Goal: Task Accomplishment & Management: Complete application form

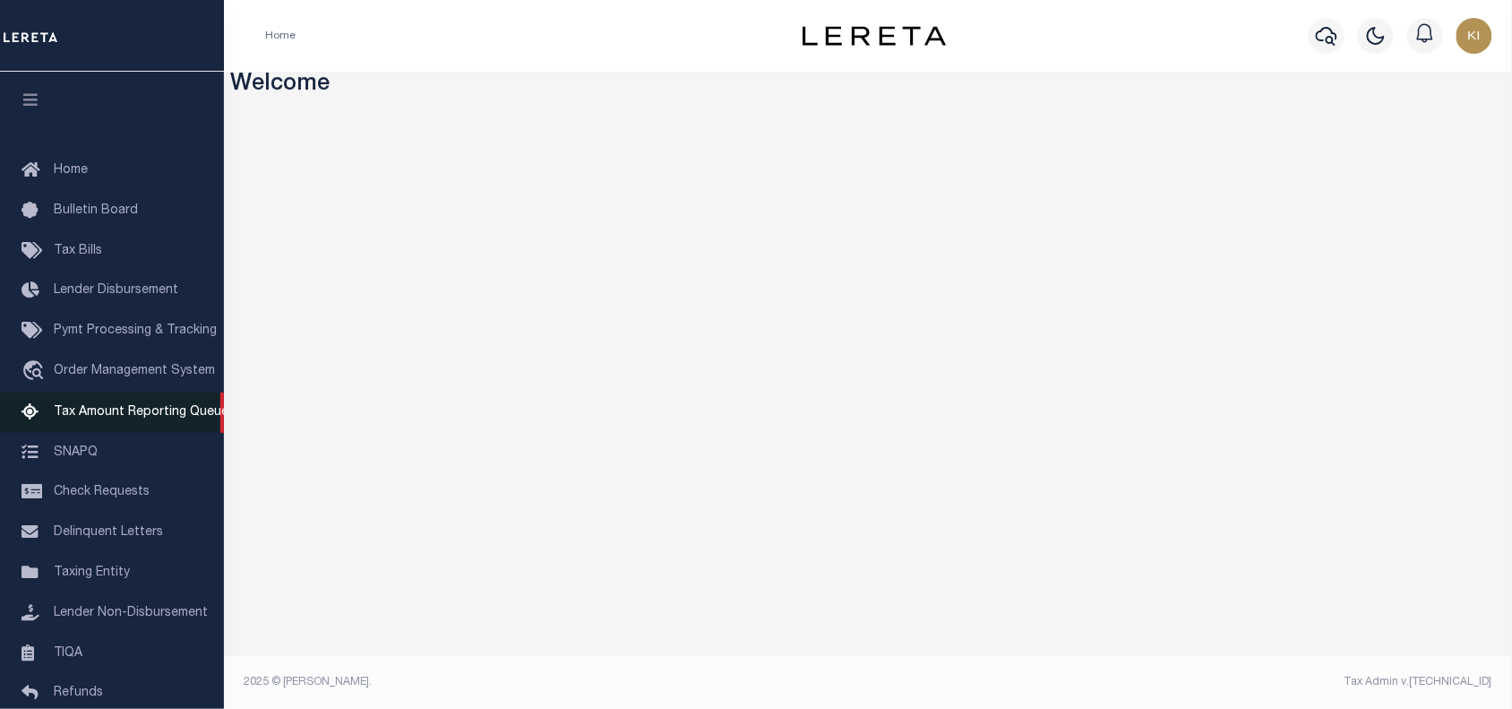
click at [127, 409] on span "Tax Amount Reporting Queue" at bounding box center [141, 412] width 175 height 13
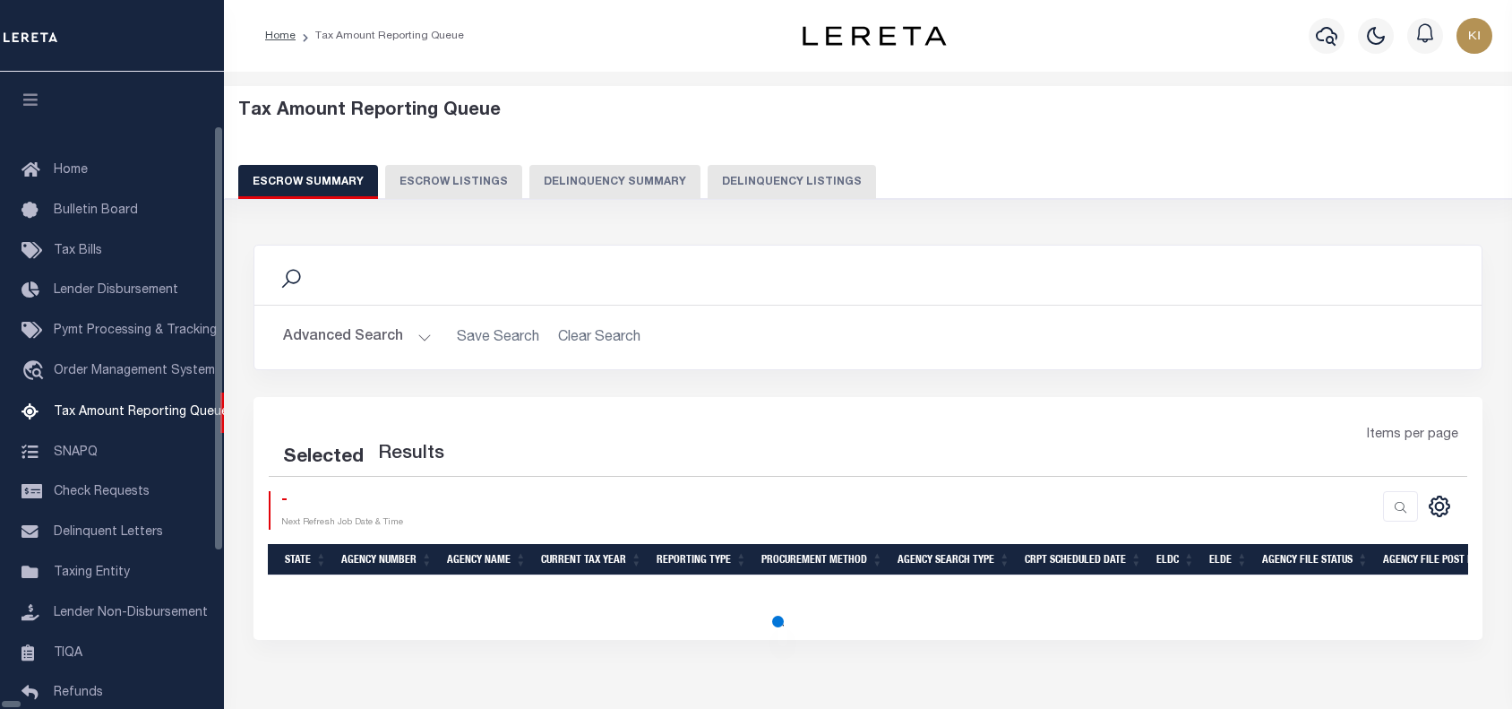
select select "100"
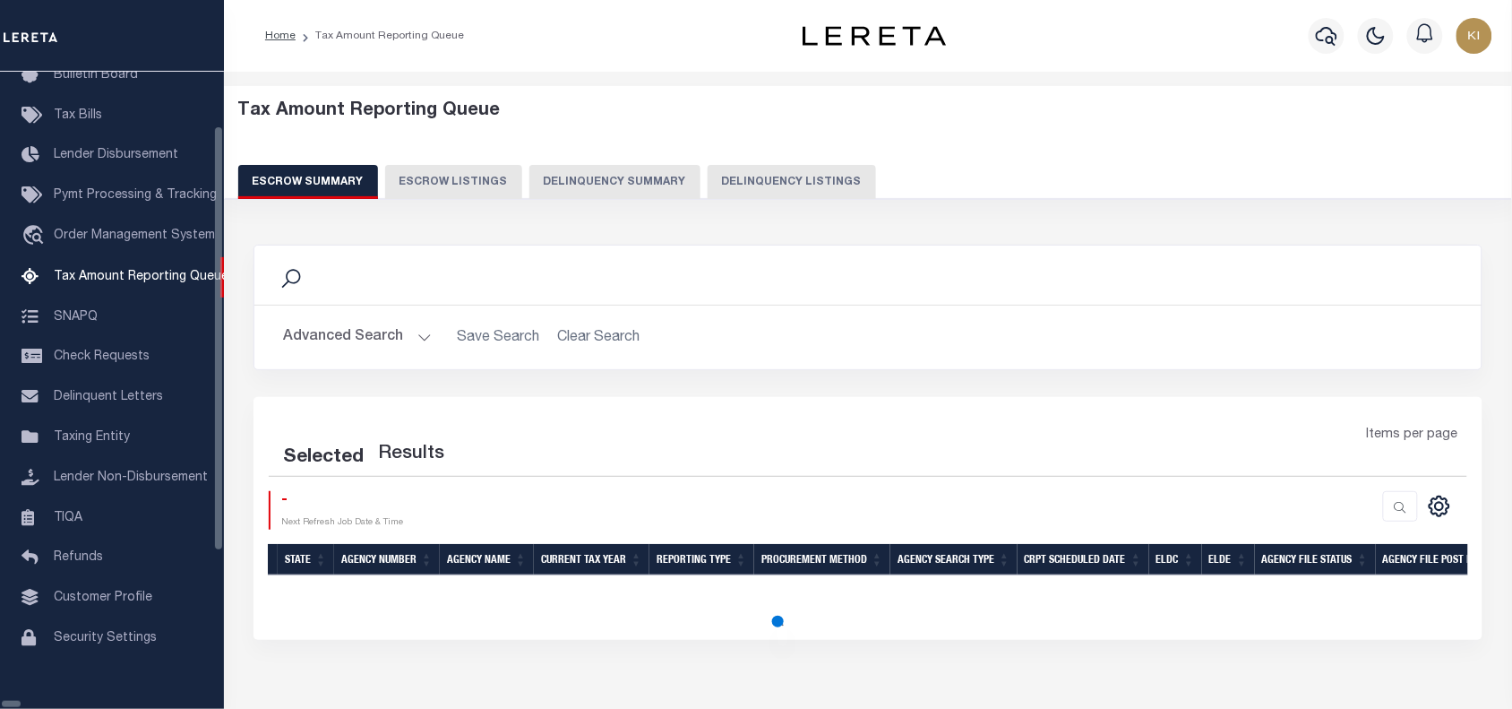
scroll to position [146, 0]
select select "100"
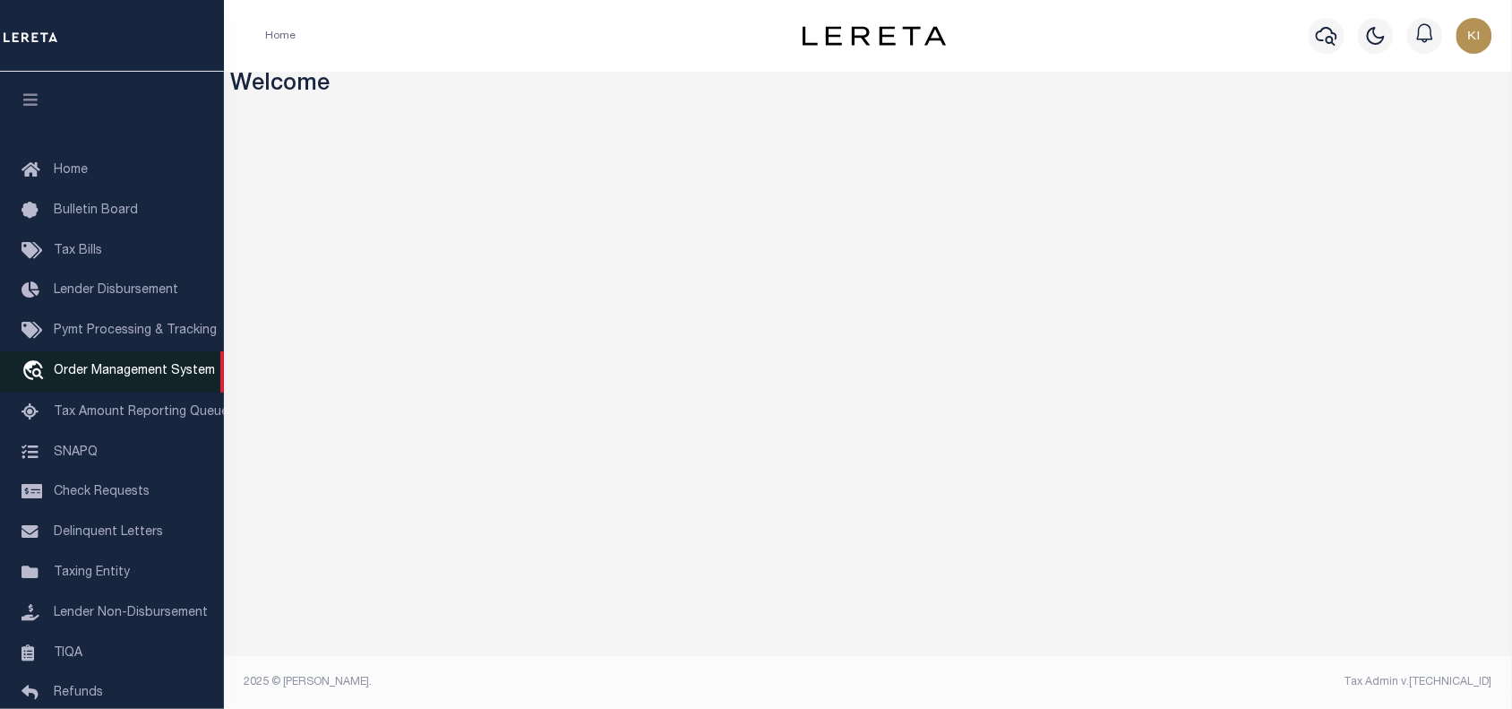
click at [105, 359] on link "travel_explore Order Management System" at bounding box center [112, 371] width 224 height 41
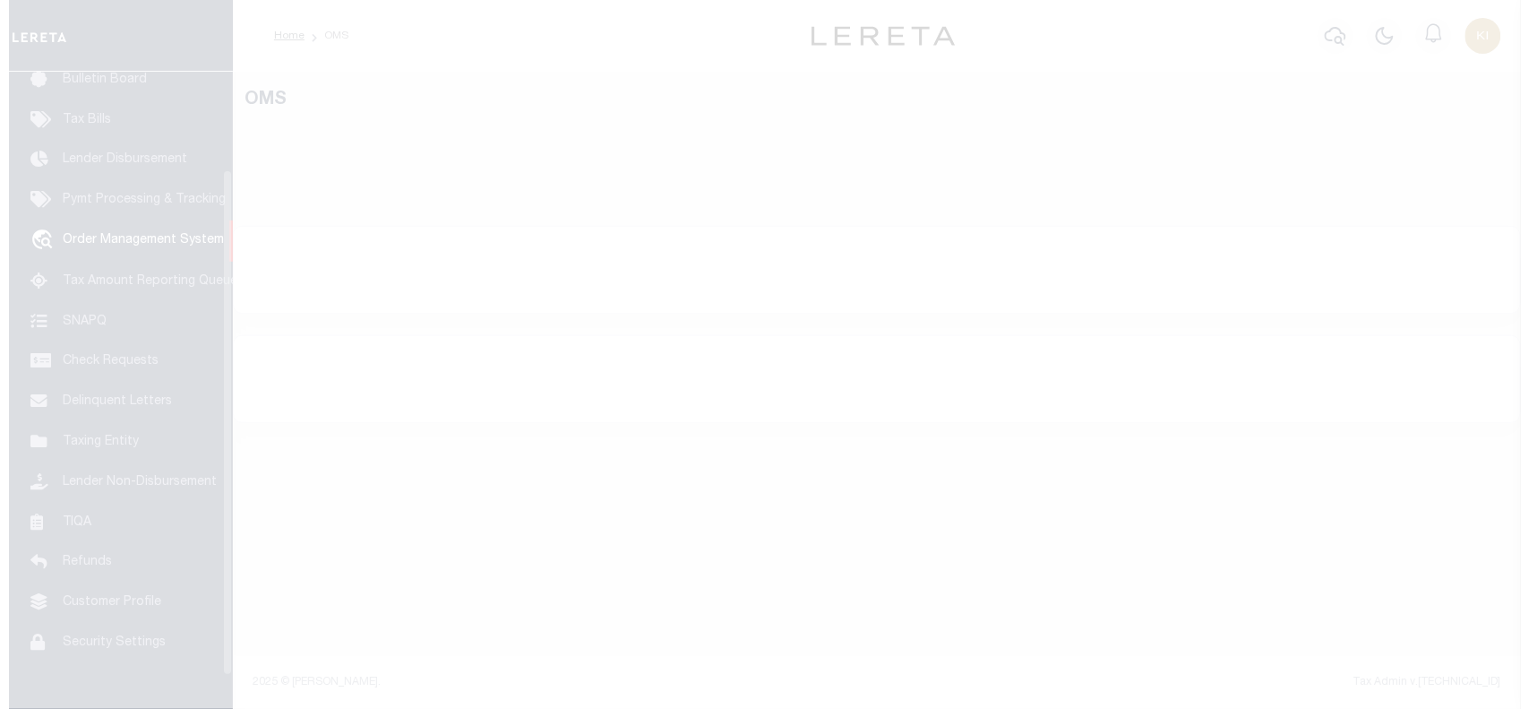
scroll to position [131, 0]
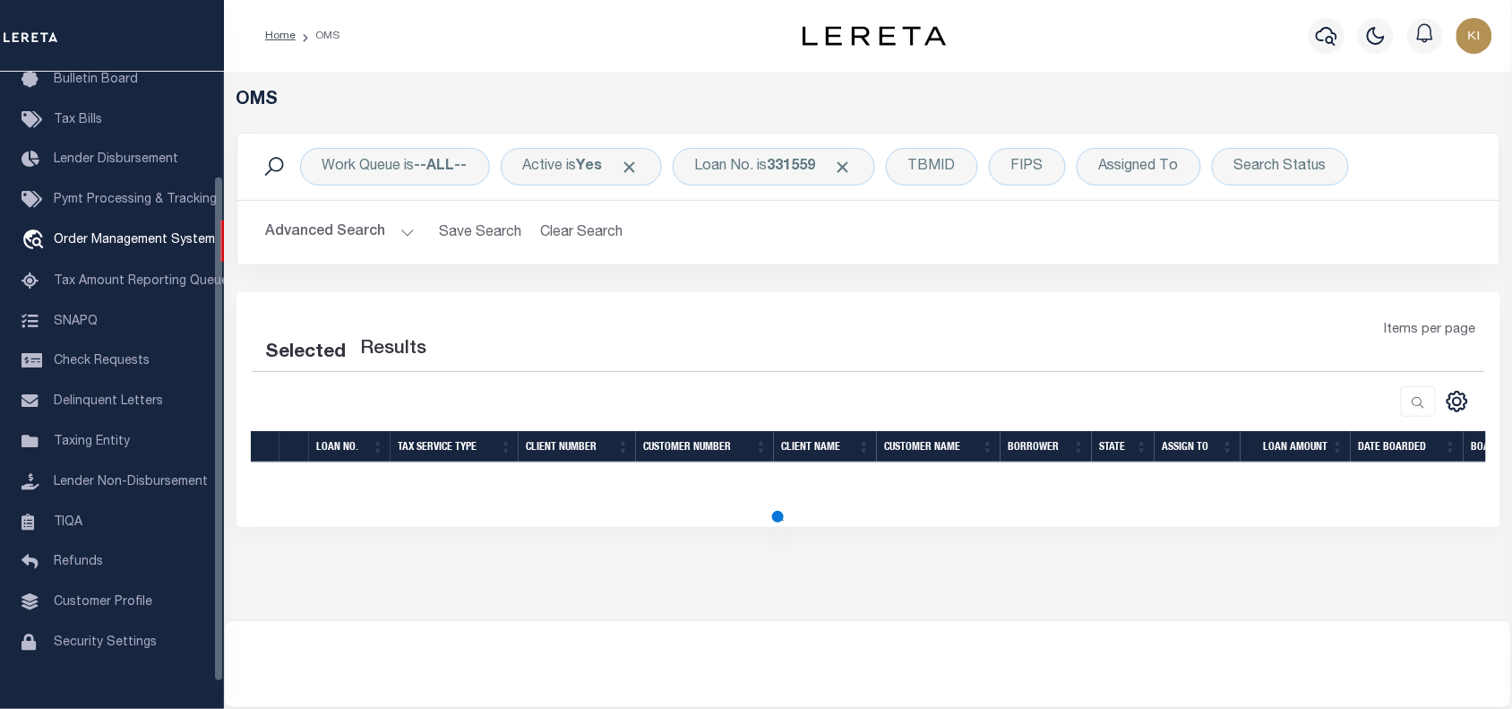
select select "200"
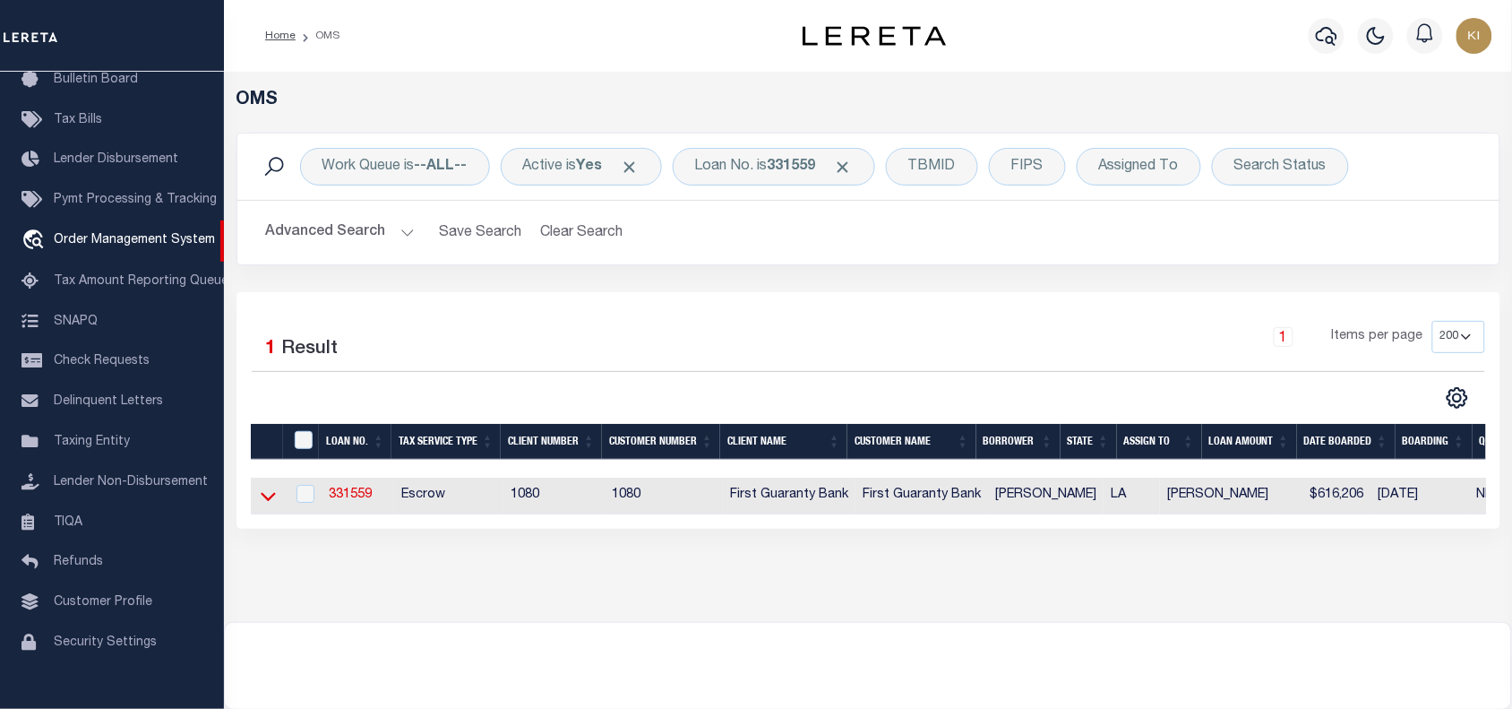
click at [263, 500] on icon at bounding box center [268, 497] width 15 height 9
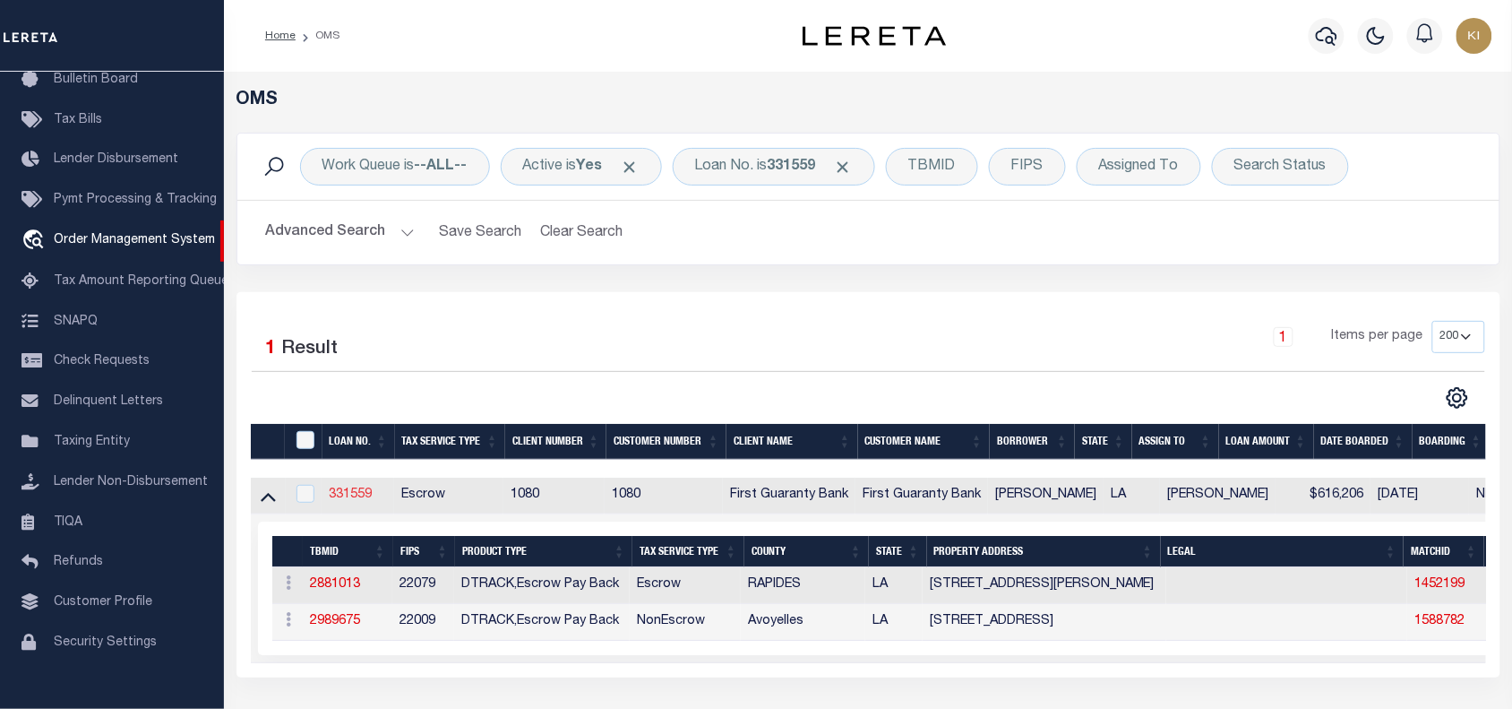
click at [356, 499] on link "331559" at bounding box center [350, 494] width 43 height 13
type input "331559"
type input "[PERSON_NAME]"
select select
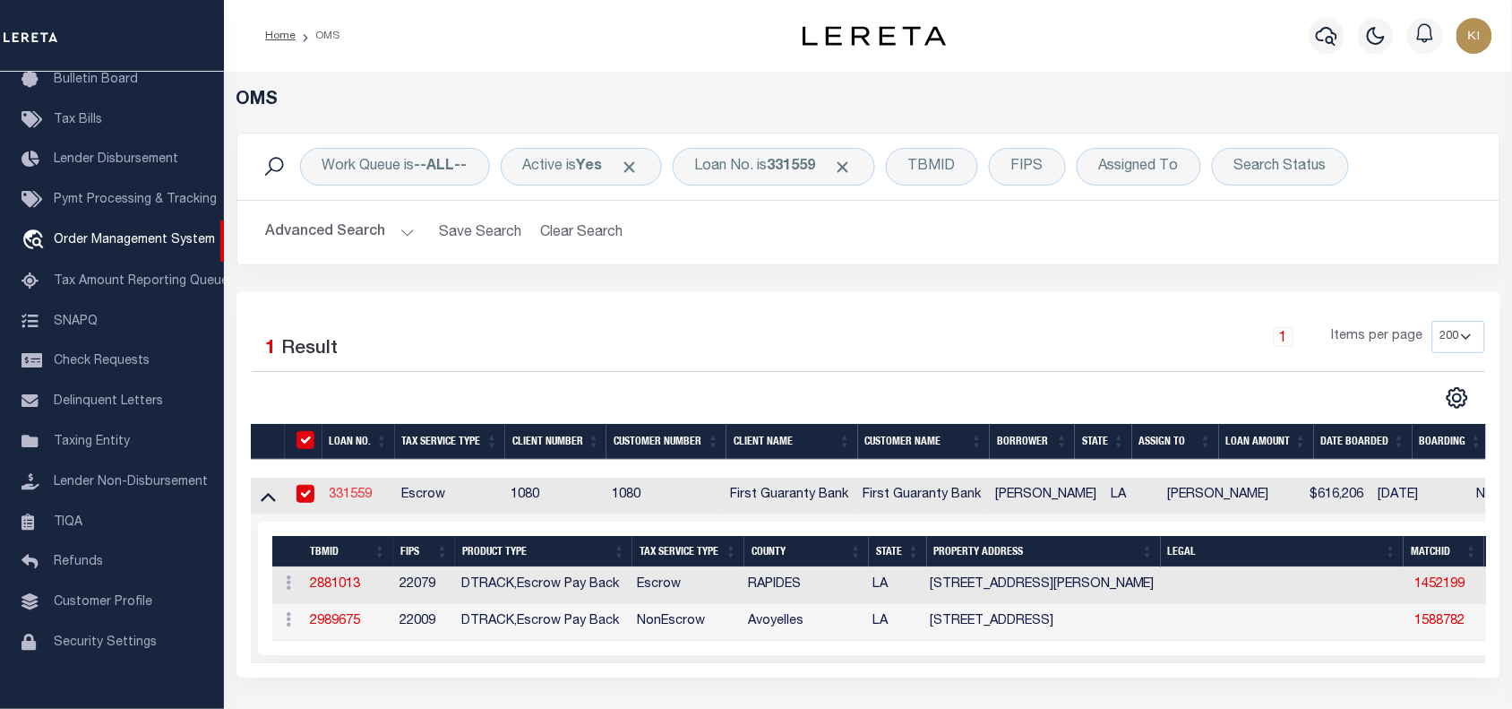
select select "10"
select select "Escrow"
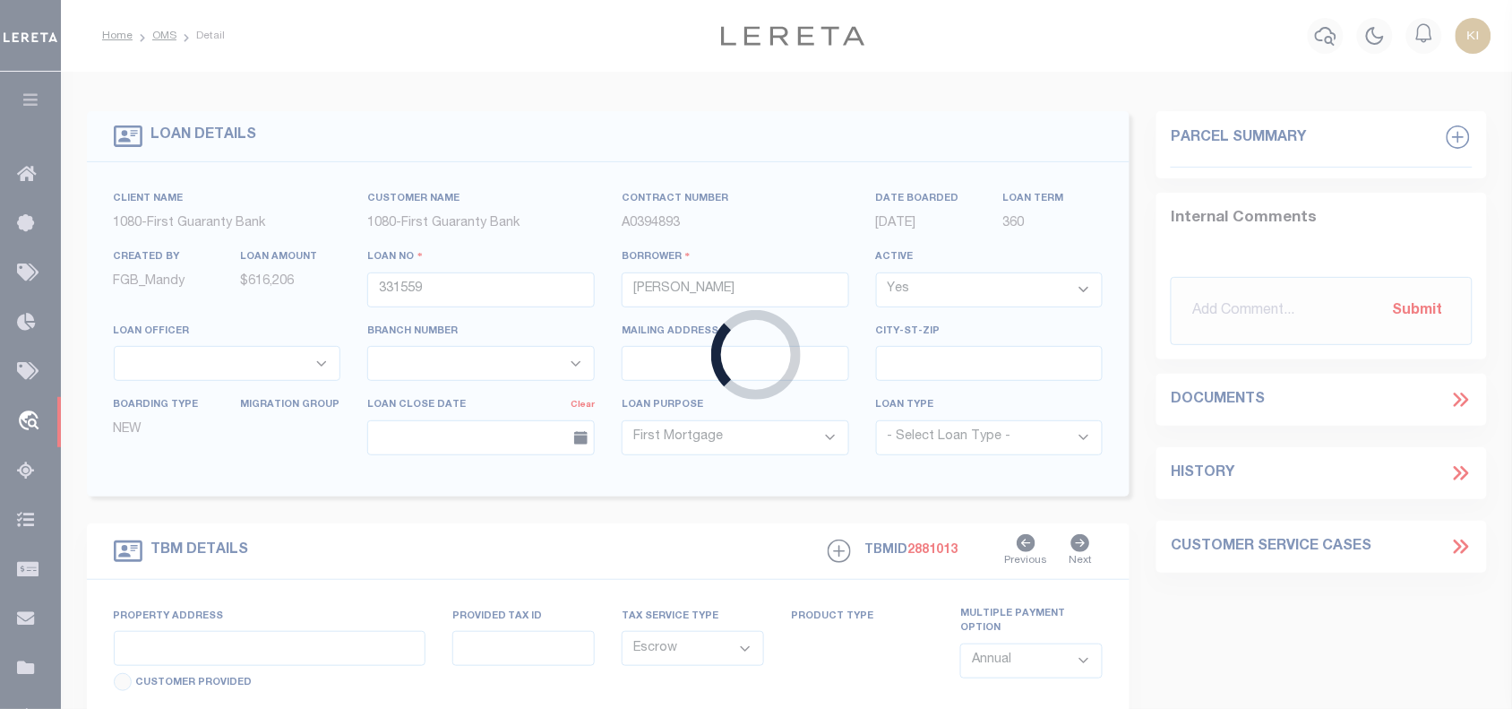
type input "2107 Turner St"
type input "2403803360000400"
select select
type input "Alexandria LA 71301"
type input "260384121"
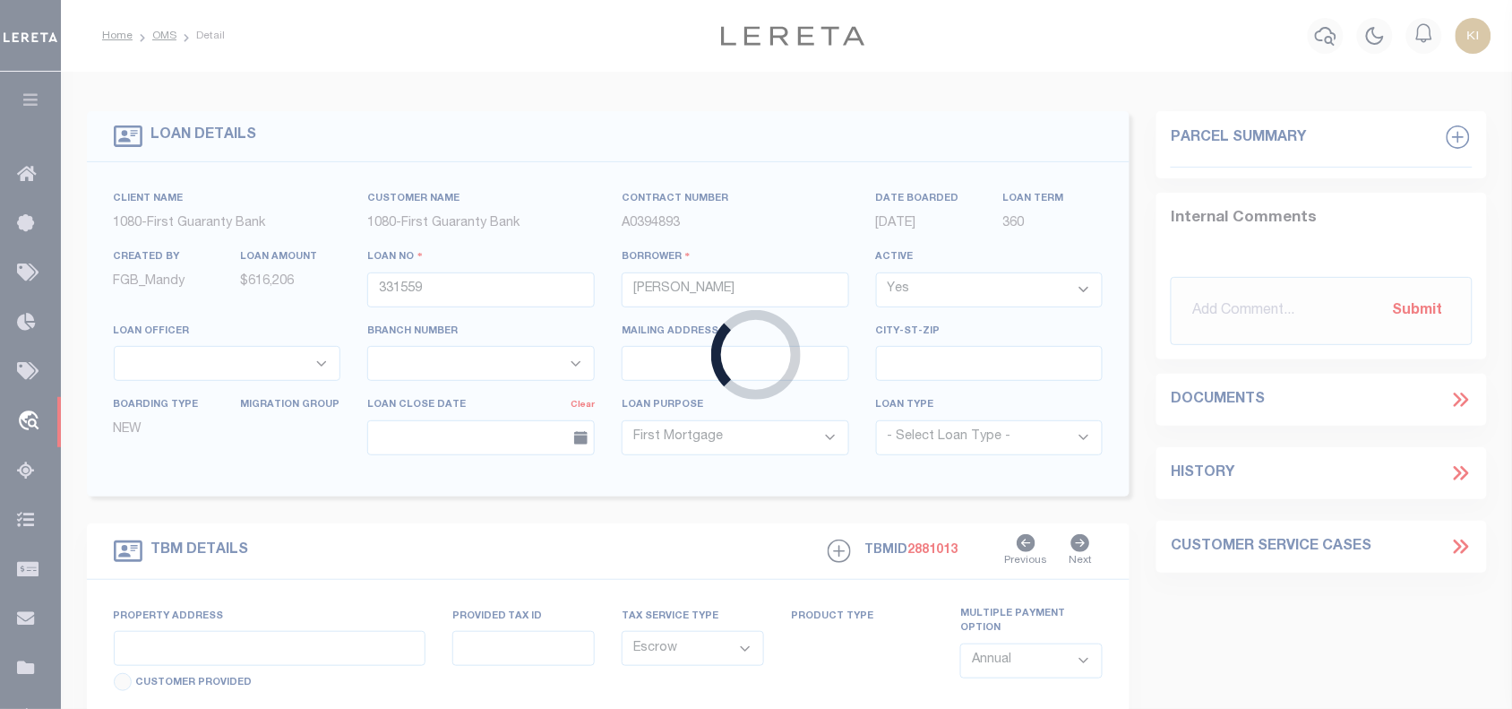
type input "LA"
select select
select select "2308"
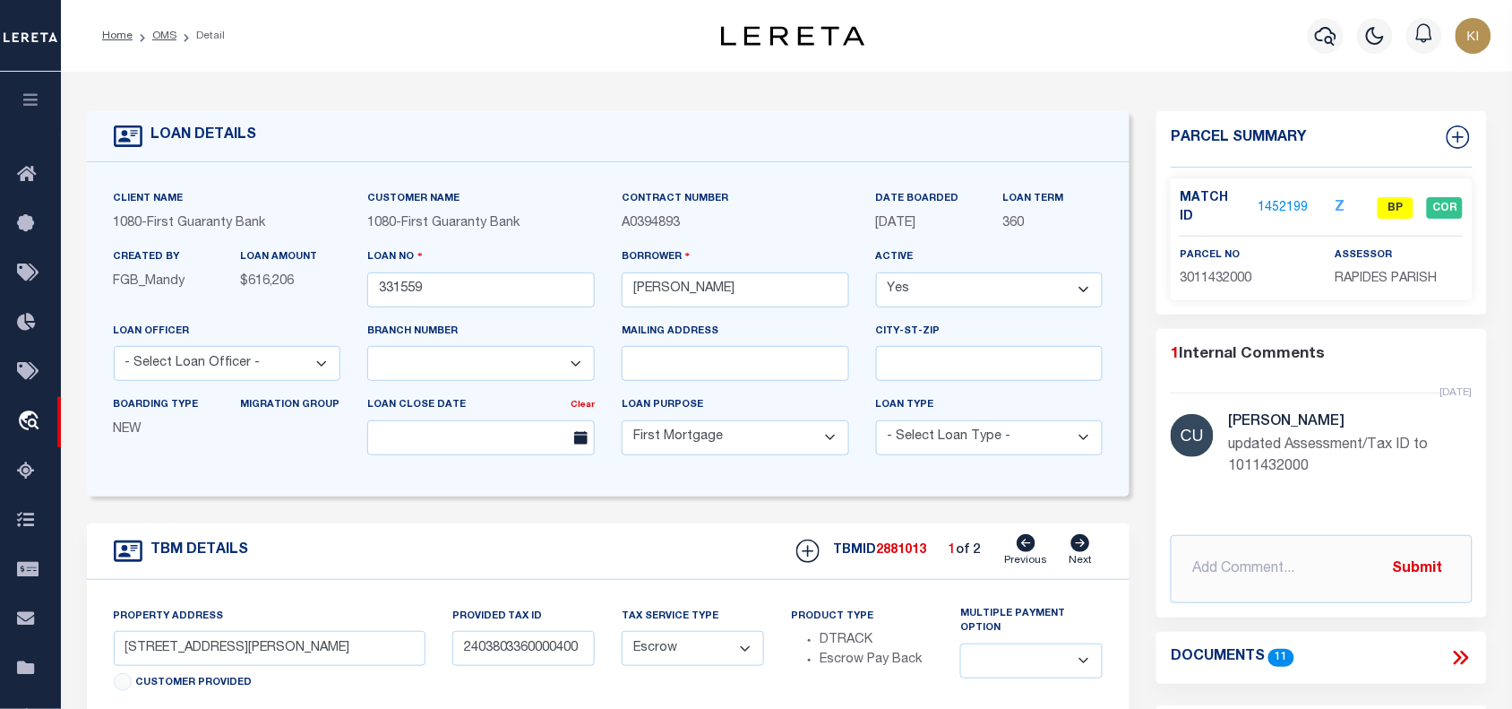
click at [1277, 199] on link "1452199" at bounding box center [1283, 208] width 50 height 19
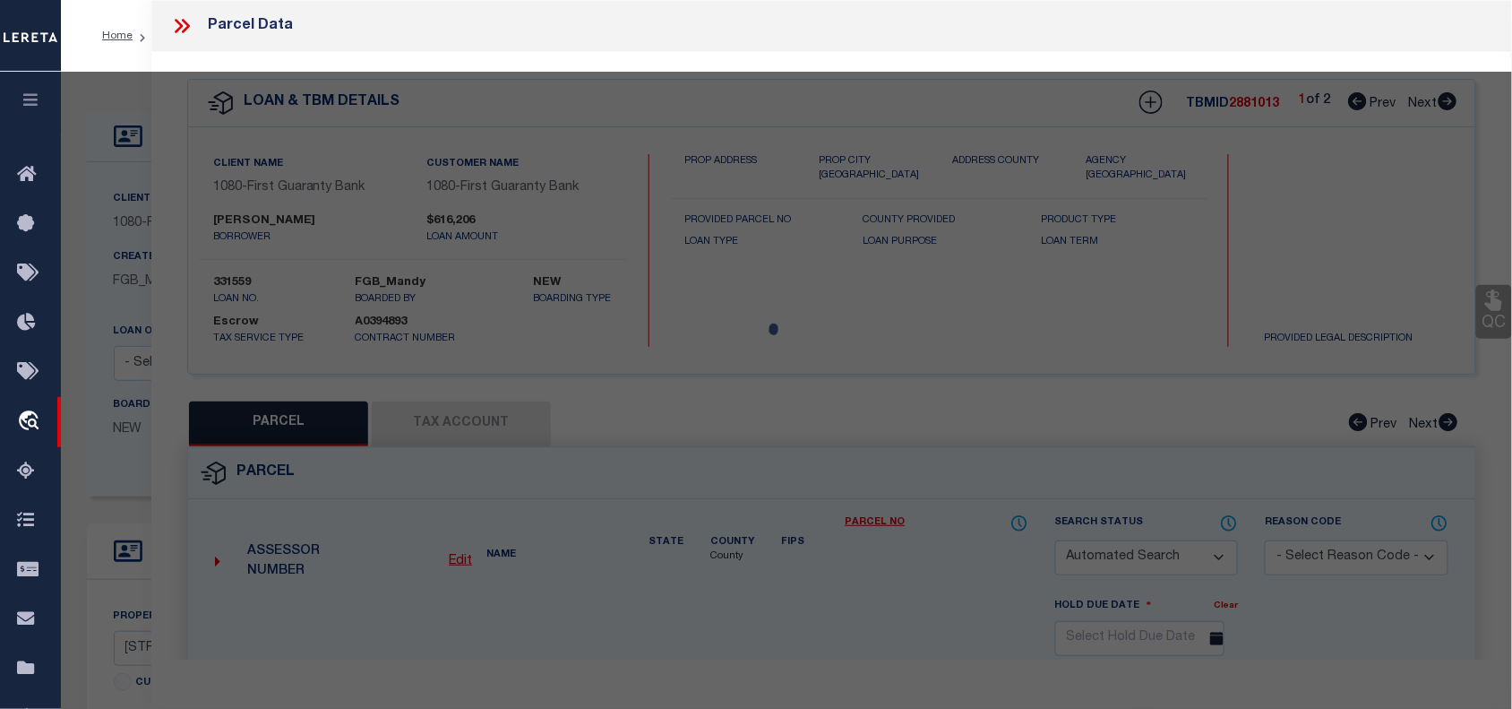
checkbox input "false"
select select "BP"
select select "099"
type input "NICHOLS ERIC PAUL"
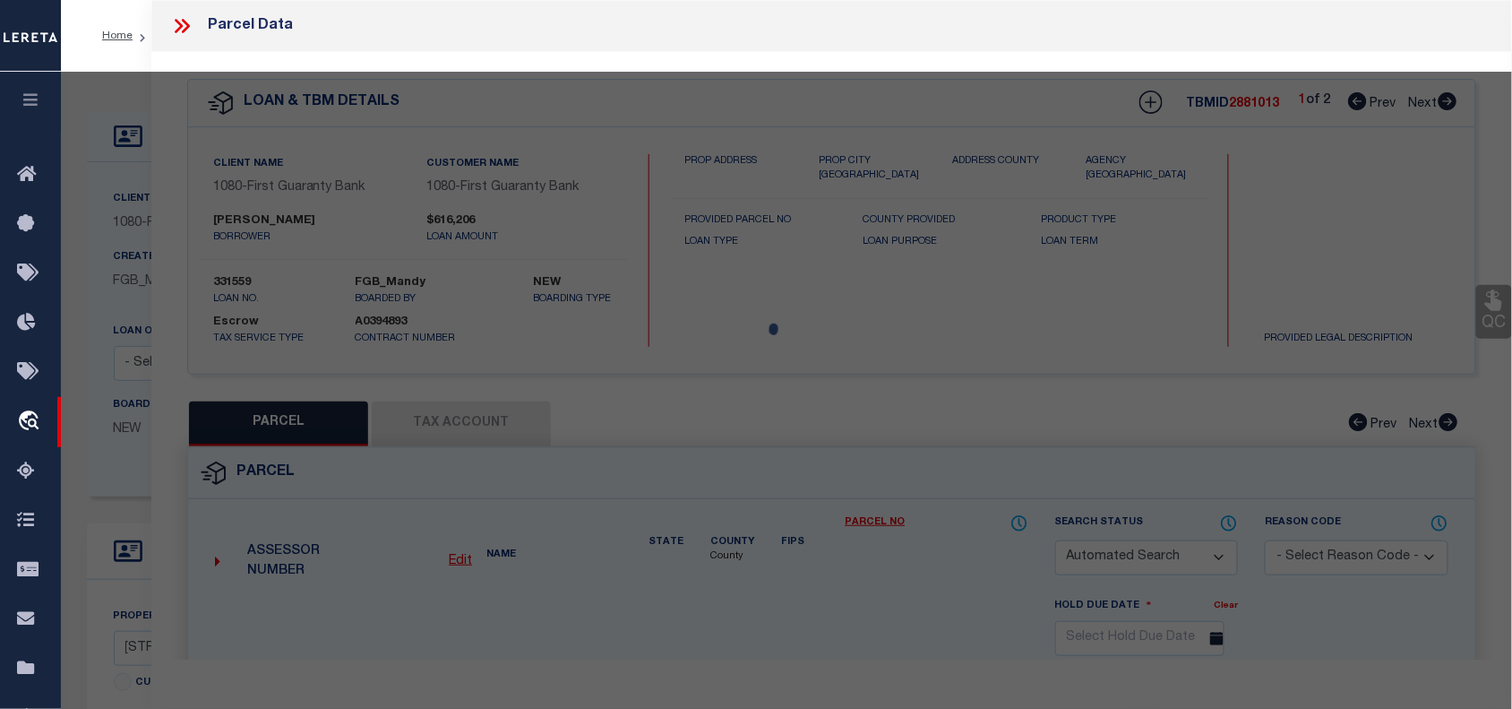
select select "AGF"
select select "ADD"
type input "2107 TURNER ST,"
type input "ALEXANDRIA LA 71301"
type textarea "LOT 6, GARDEN SUBD. ---(CB 931-282)(CB 2030-978 WALLACE) (CB 2148-104 2019 CITY…"
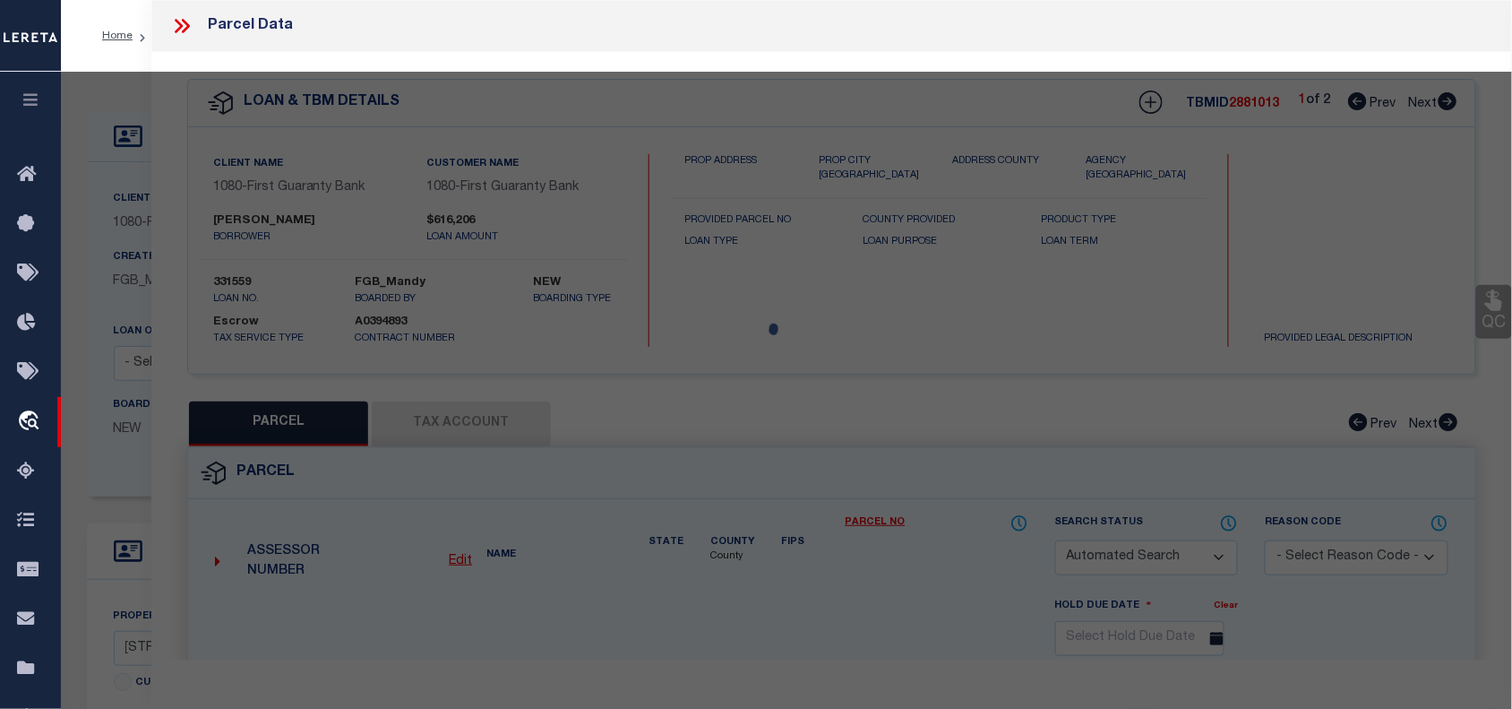
type textarea "updated Assessment/Tax ID to 1011432000"
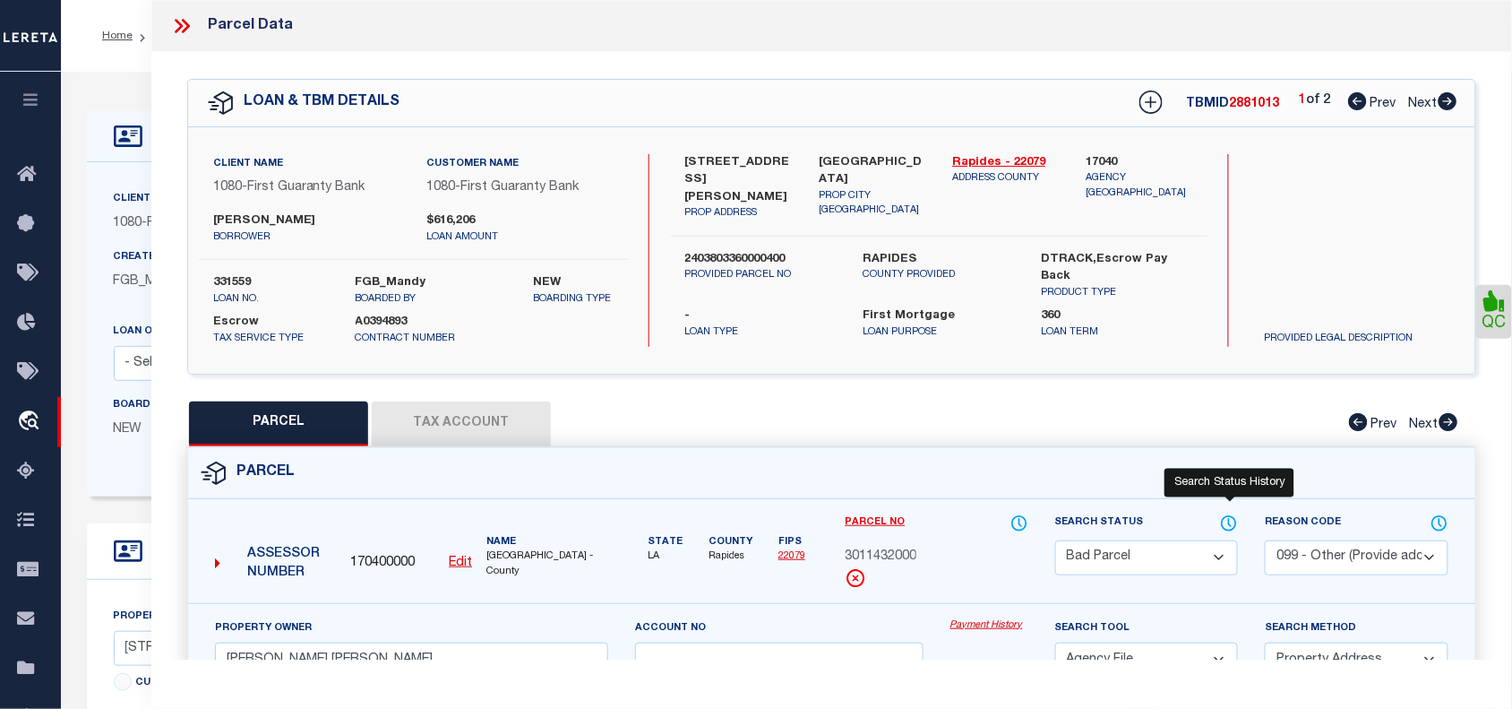
click at [1228, 521] on icon at bounding box center [1229, 523] width 18 height 20
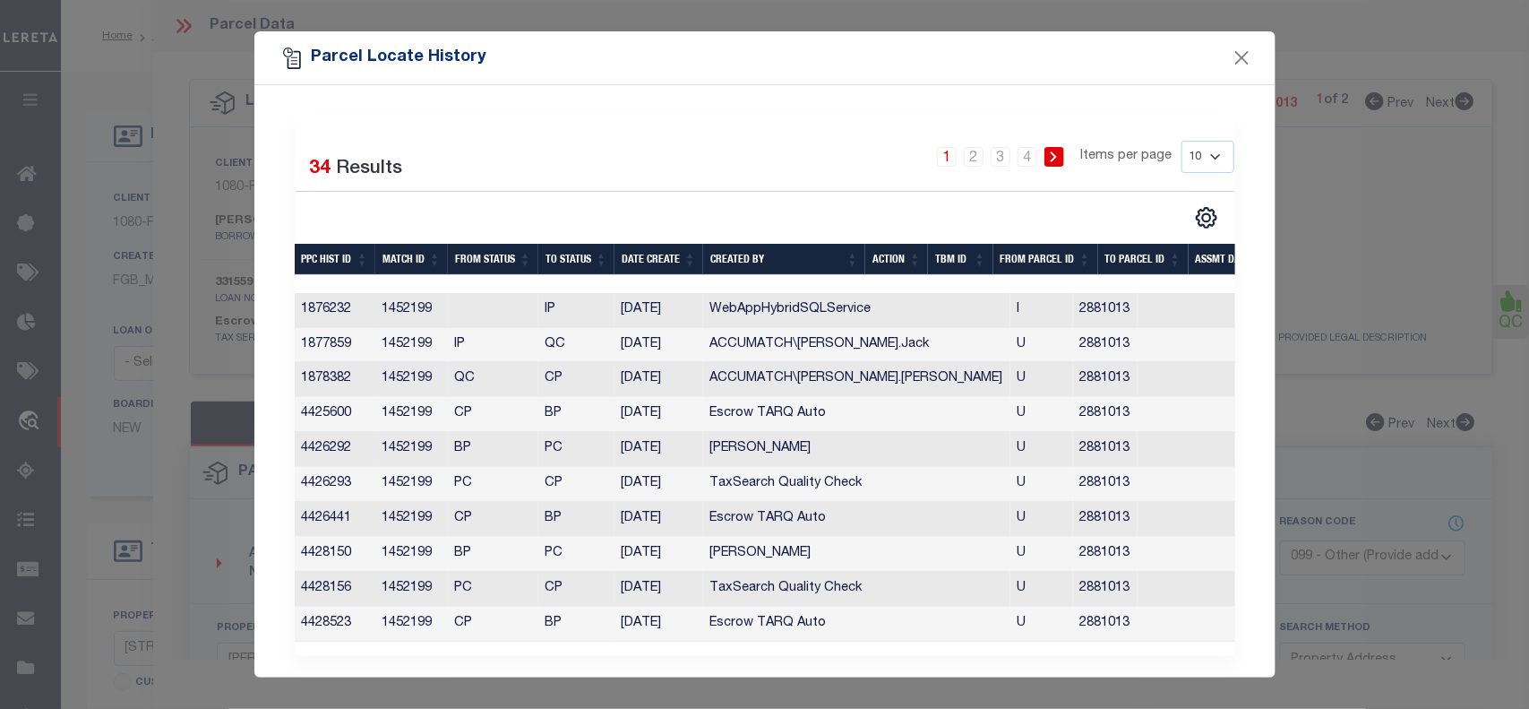
click at [1201, 159] on select "10 25 50 100" at bounding box center [1208, 157] width 53 height 32
select select "100"
click at [1182, 141] on select "10 25 50 100" at bounding box center [1208, 157] width 53 height 32
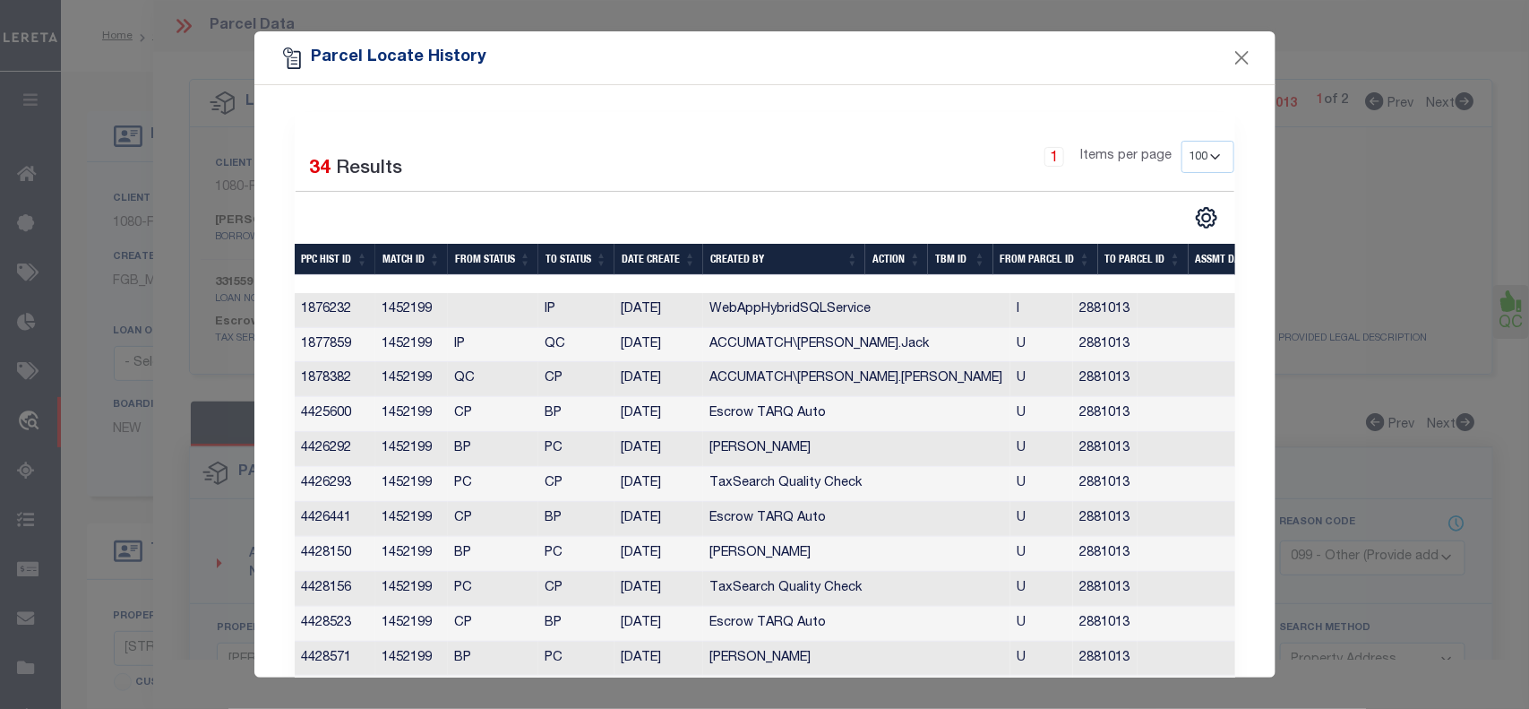
click at [648, 258] on th "Date Create" at bounding box center [659, 259] width 89 height 31
click at [643, 258] on th "Date Create" at bounding box center [659, 259] width 89 height 31
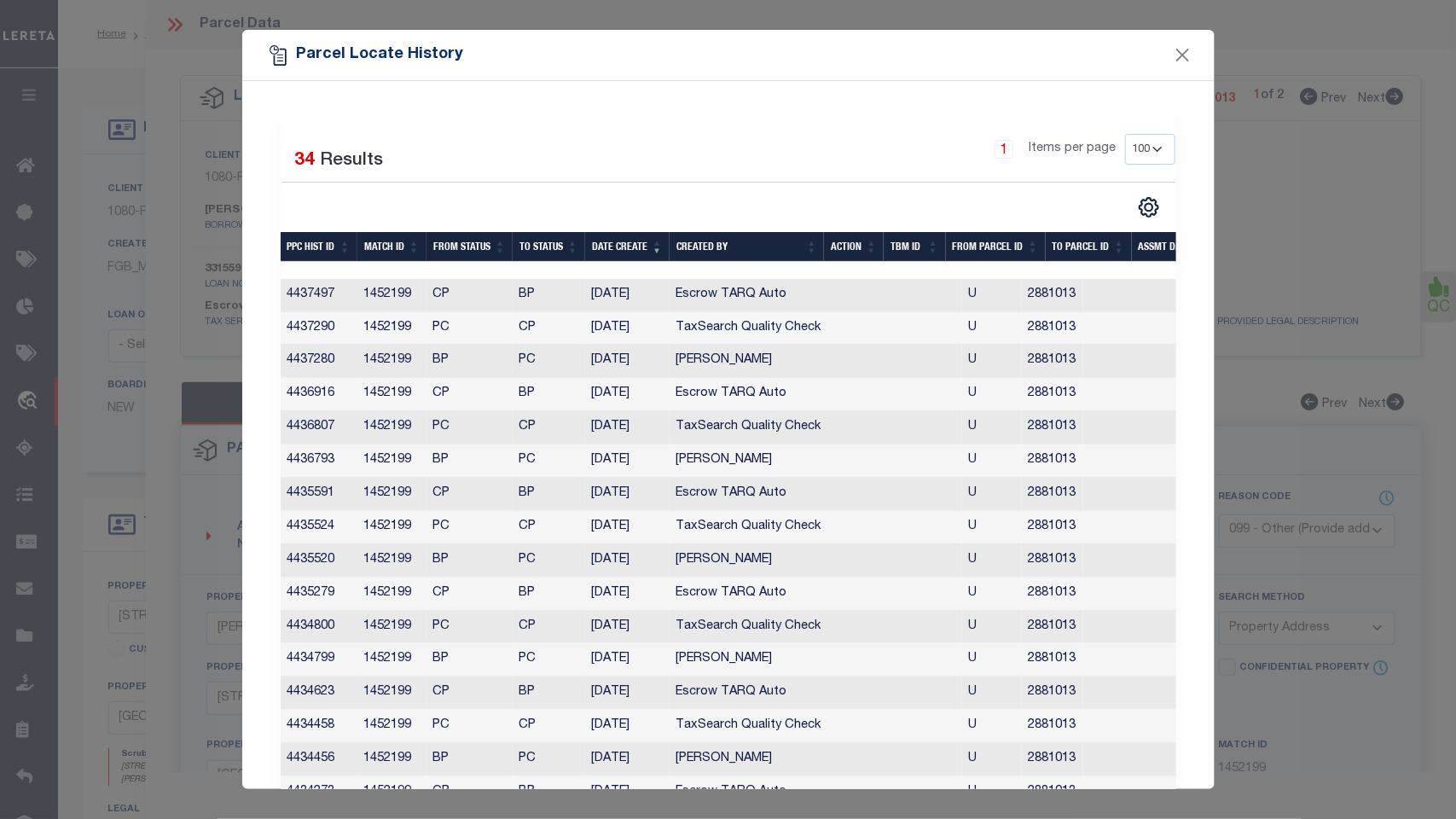
click at [1192, 347] on div "Selected 34 Results 1 Items per page 10 25 50 100" at bounding box center [728, 435] width 972 height 709
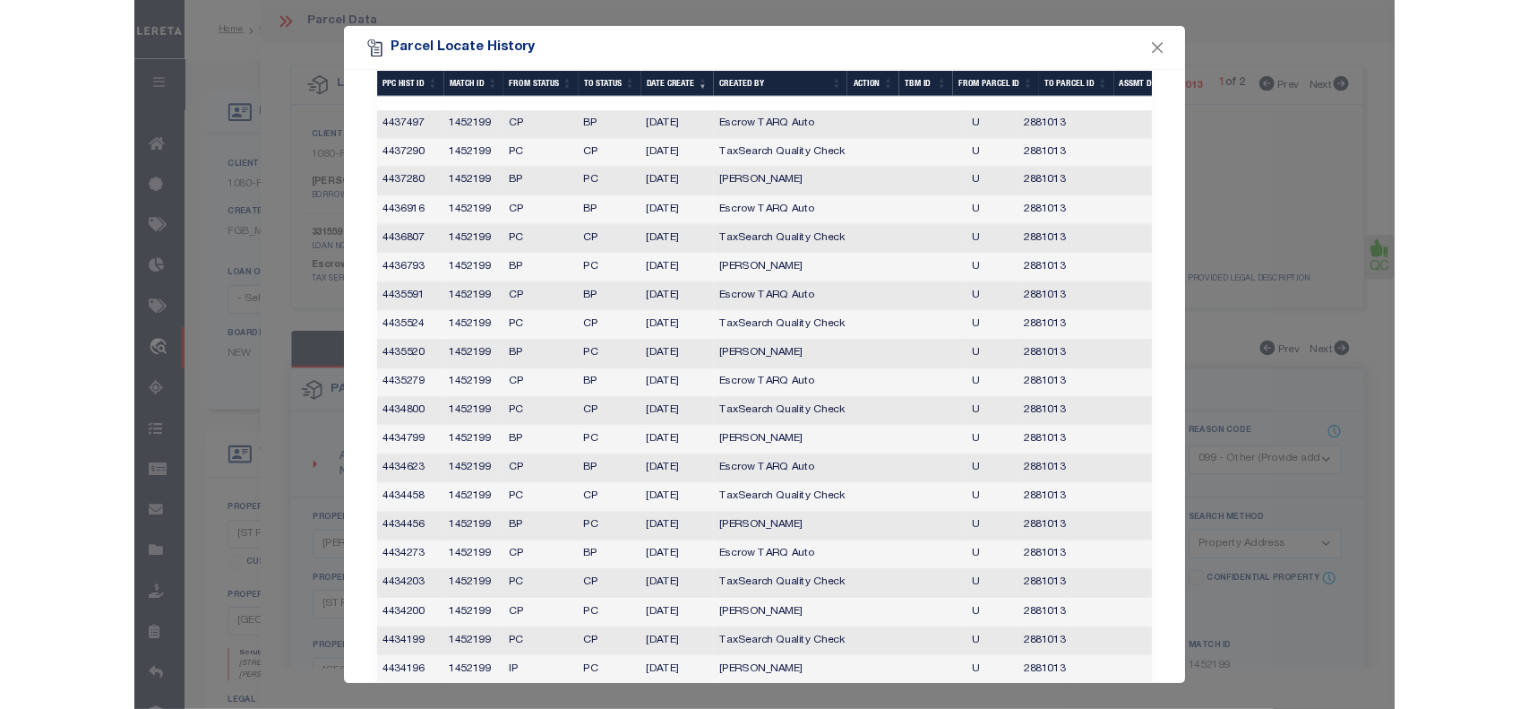
scroll to position [162, 0]
